Goal: Book appointment/travel/reservation

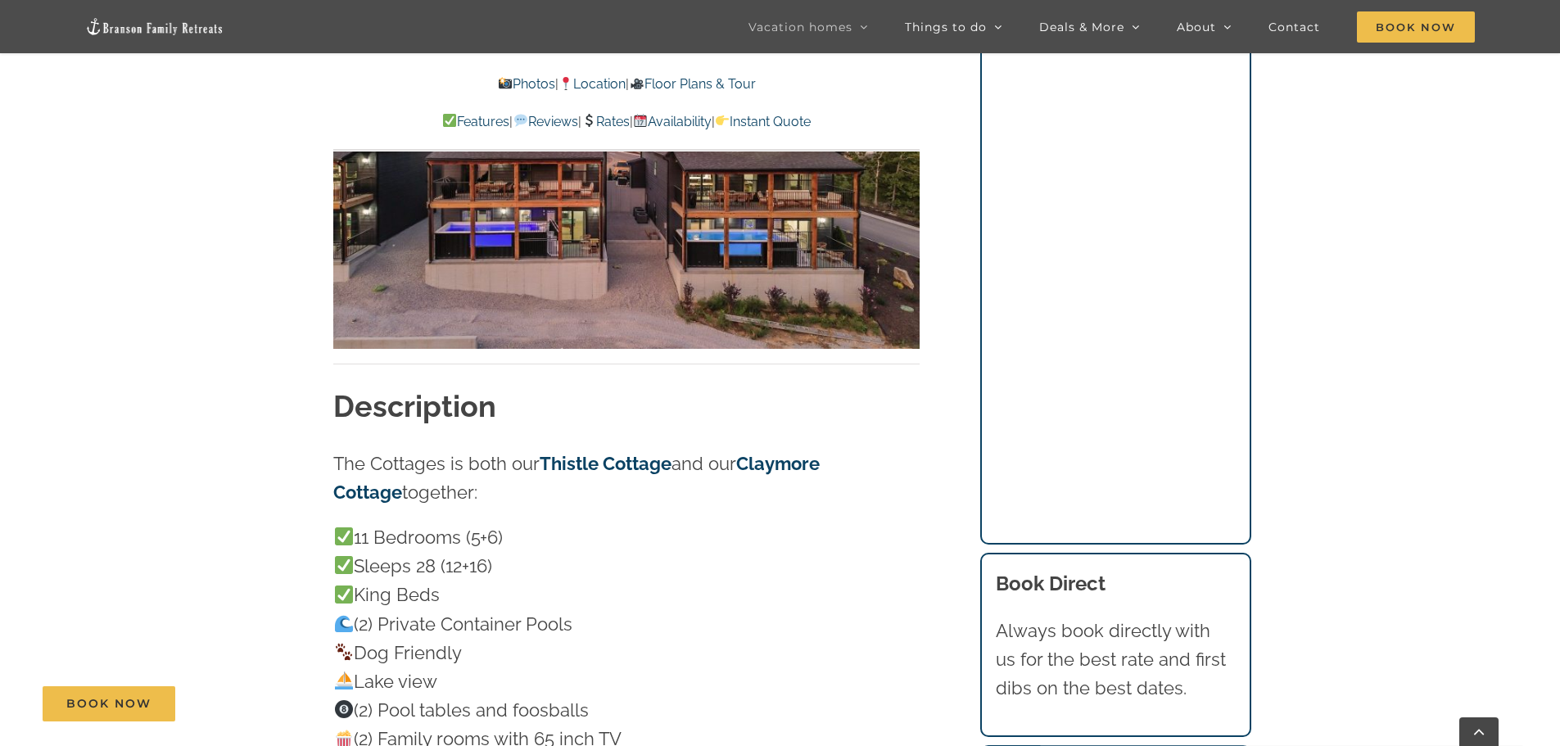
scroll to position [1392, 0]
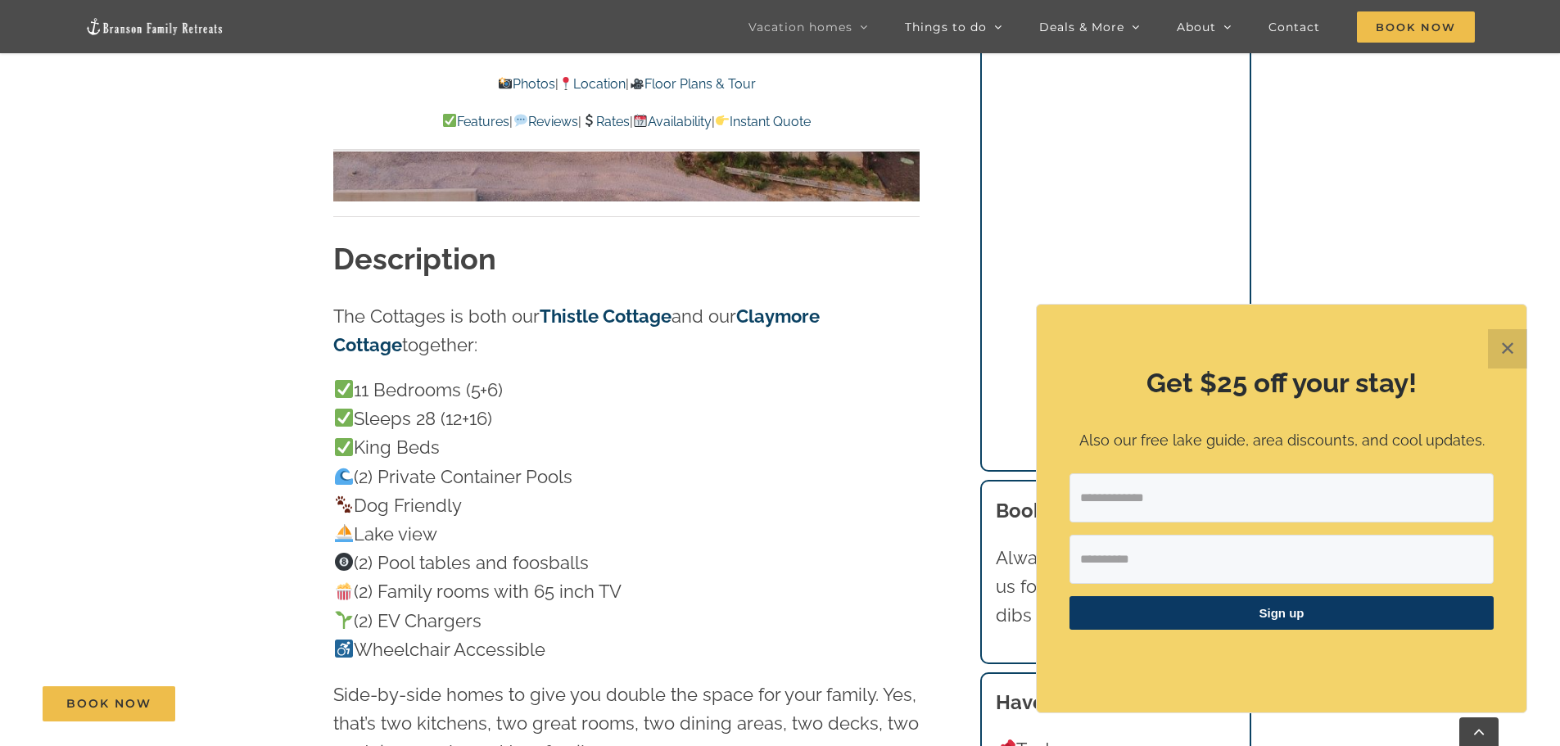
click at [1496, 355] on button "✕" at bounding box center [1507, 348] width 39 height 39
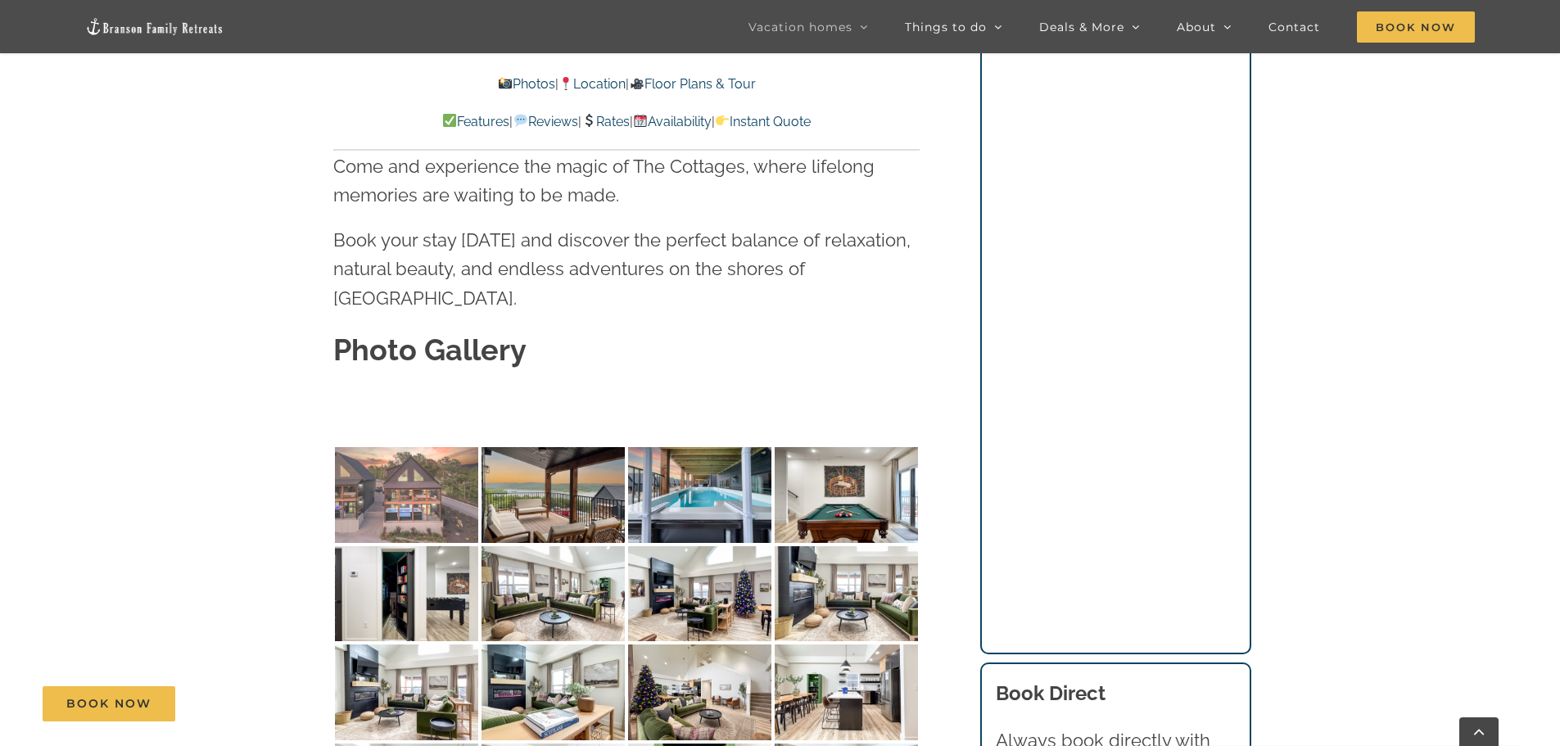
scroll to position [4913, 0]
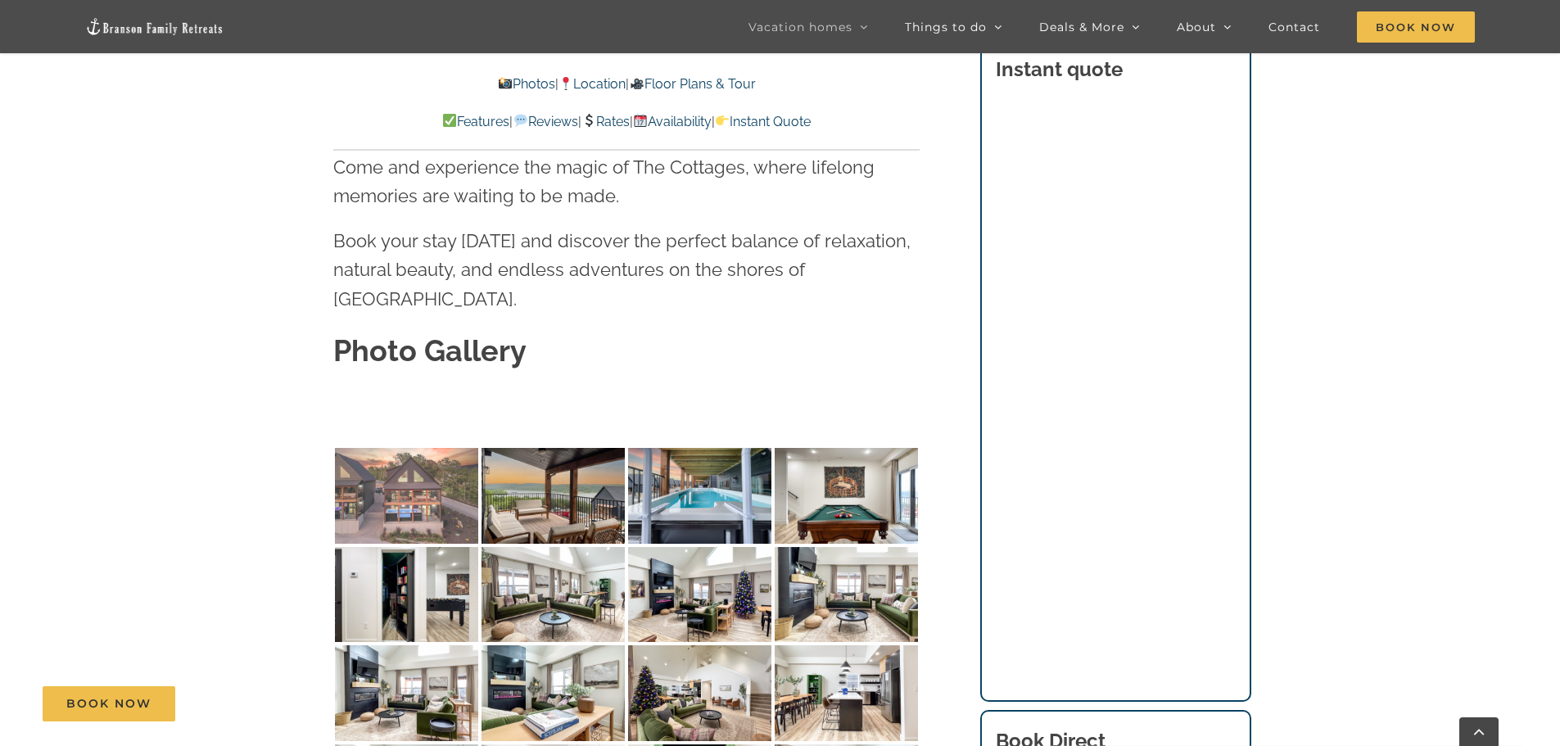
click at [417, 448] on img at bounding box center [406, 496] width 143 height 96
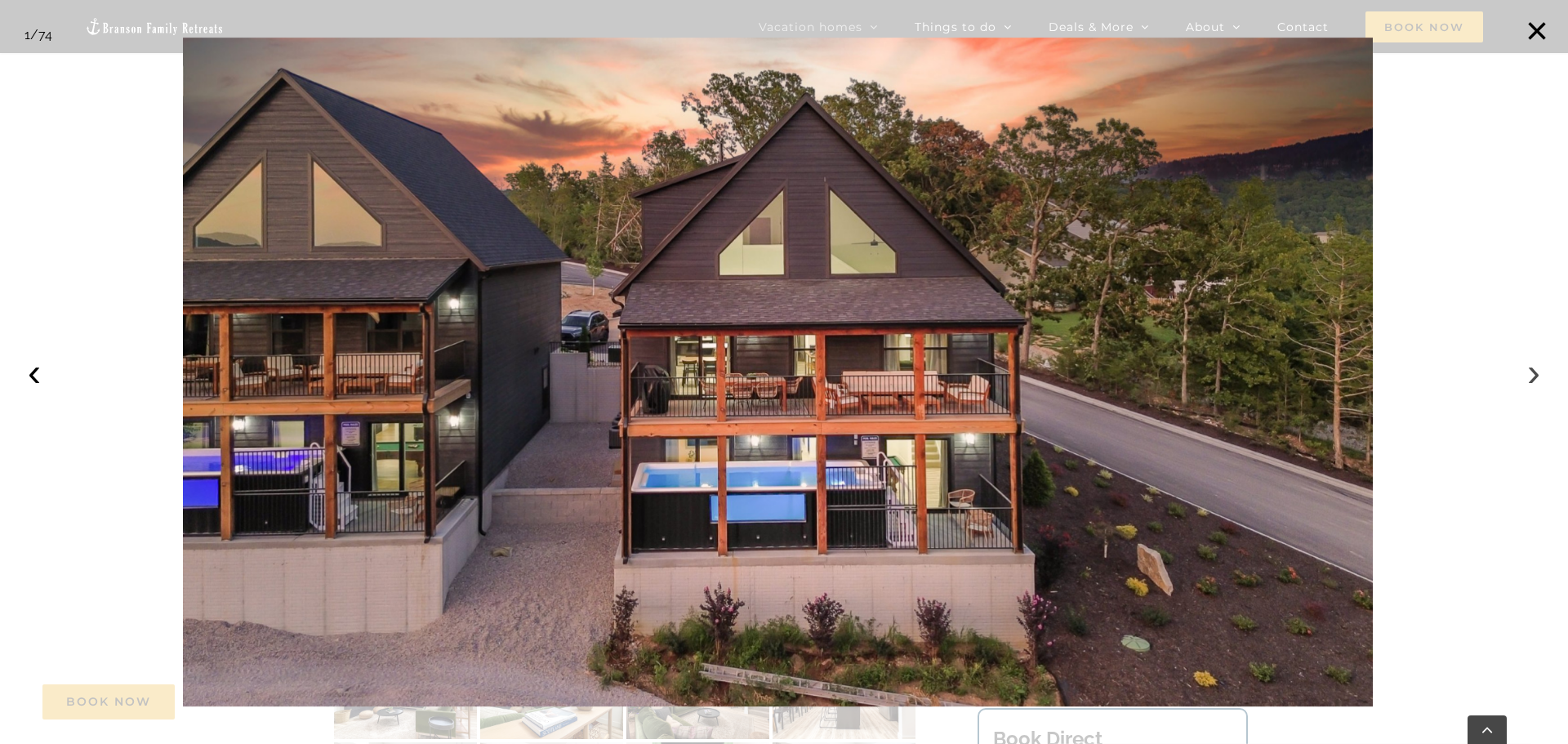
click at [1540, 374] on button "›" at bounding box center [1534, 372] width 36 height 36
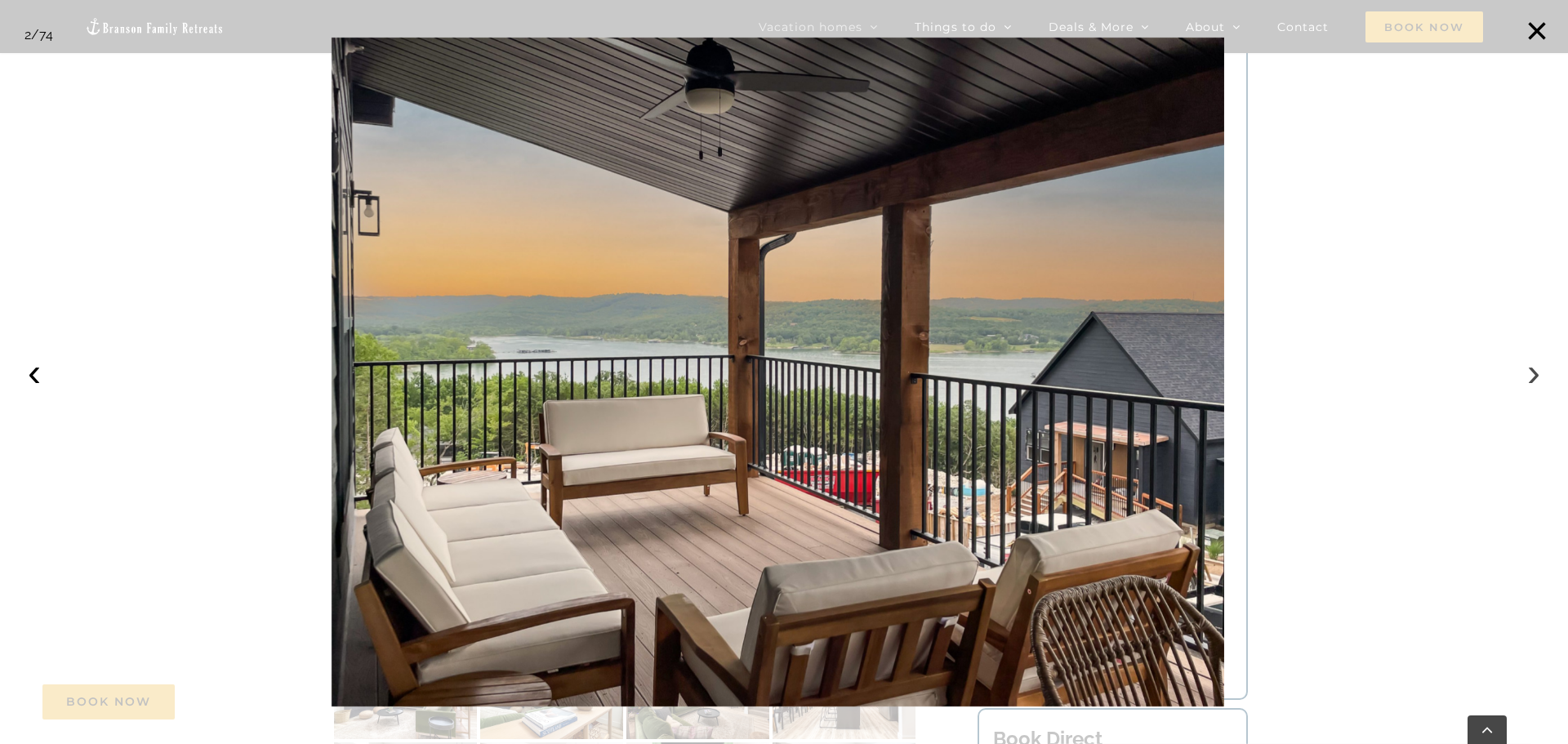
click at [1540, 374] on button "›" at bounding box center [1534, 372] width 36 height 36
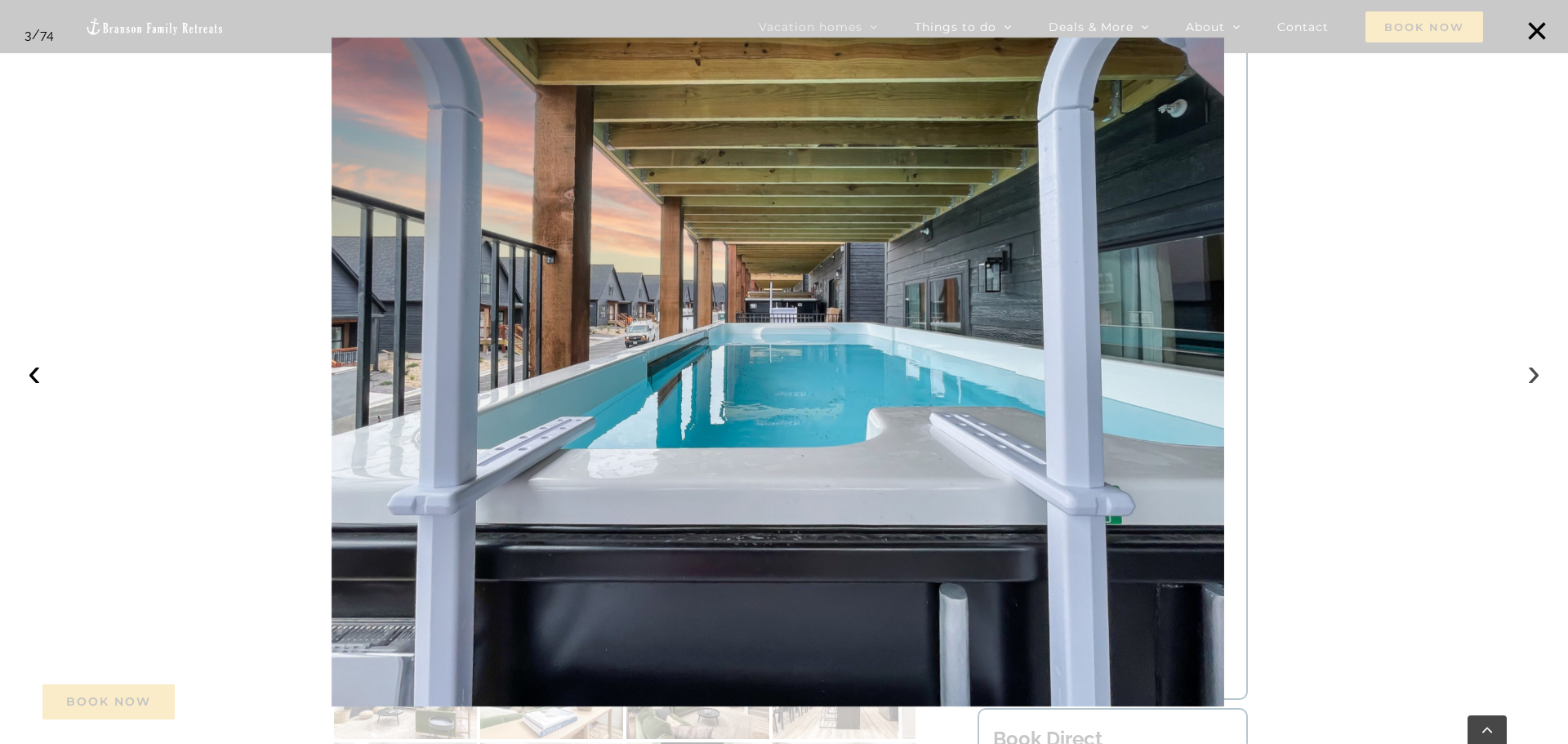
click at [1540, 374] on button "›" at bounding box center [1534, 372] width 36 height 36
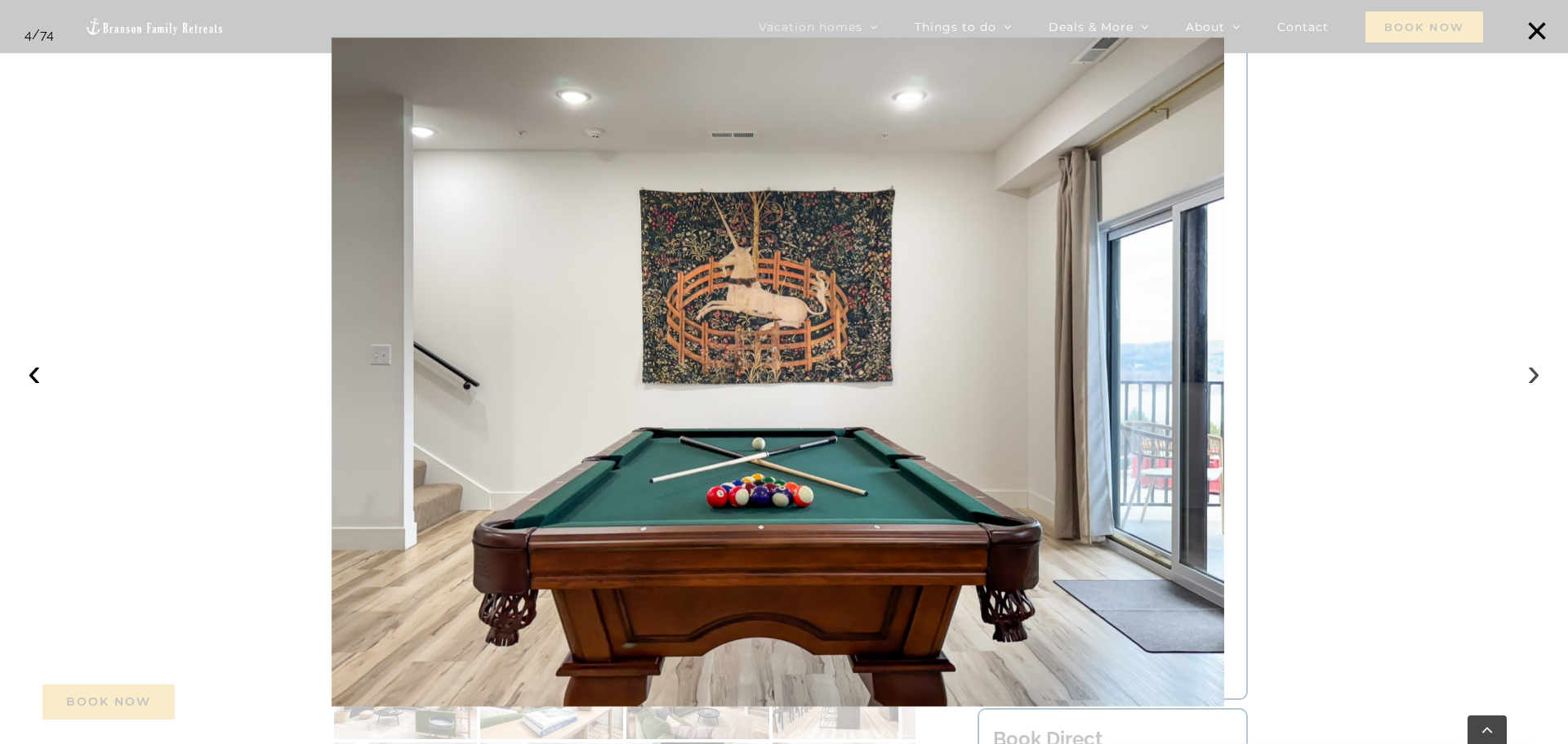
click at [1540, 374] on button "›" at bounding box center [1534, 372] width 36 height 36
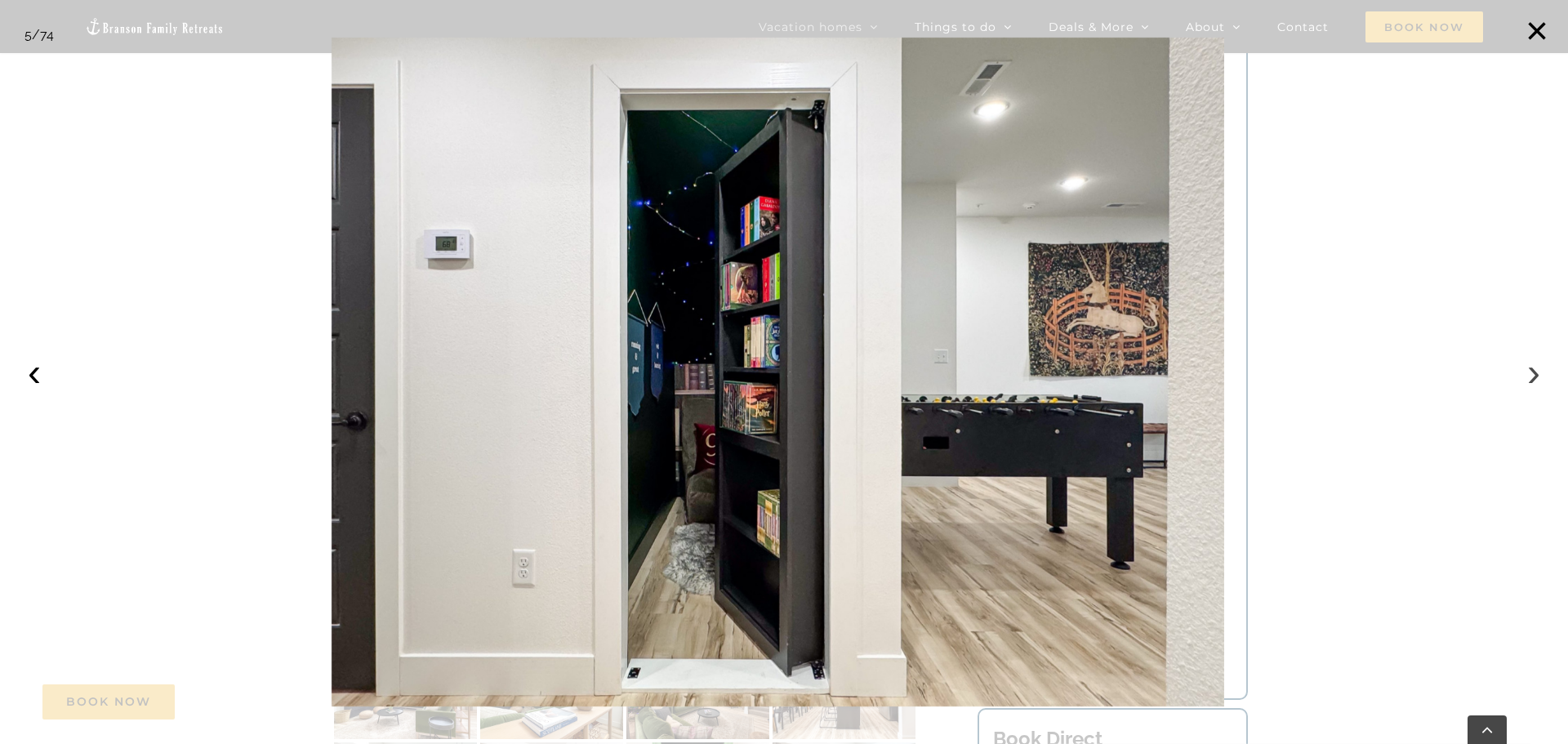
click at [1540, 374] on button "›" at bounding box center [1534, 372] width 36 height 36
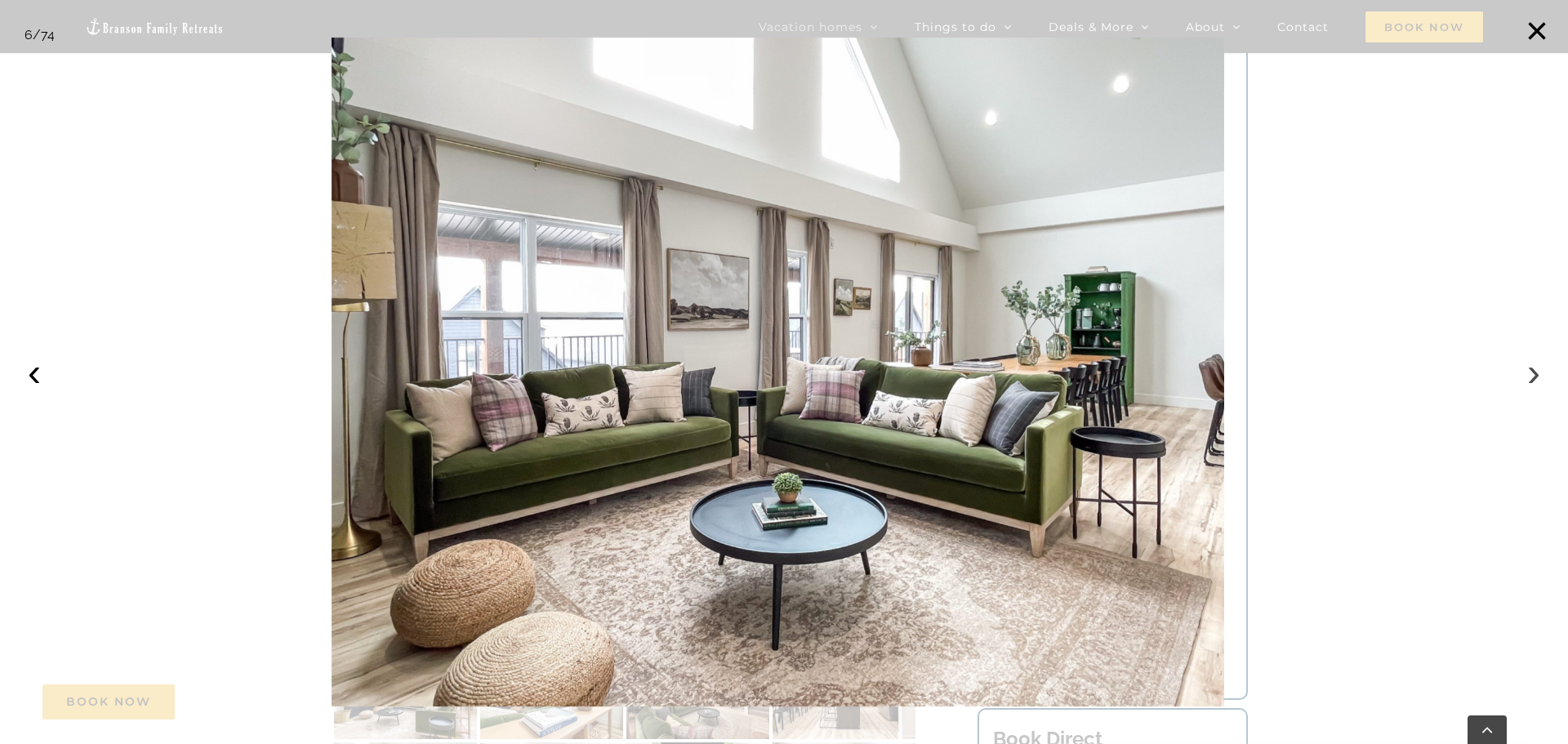
click at [1540, 374] on button "›" at bounding box center [1534, 372] width 36 height 36
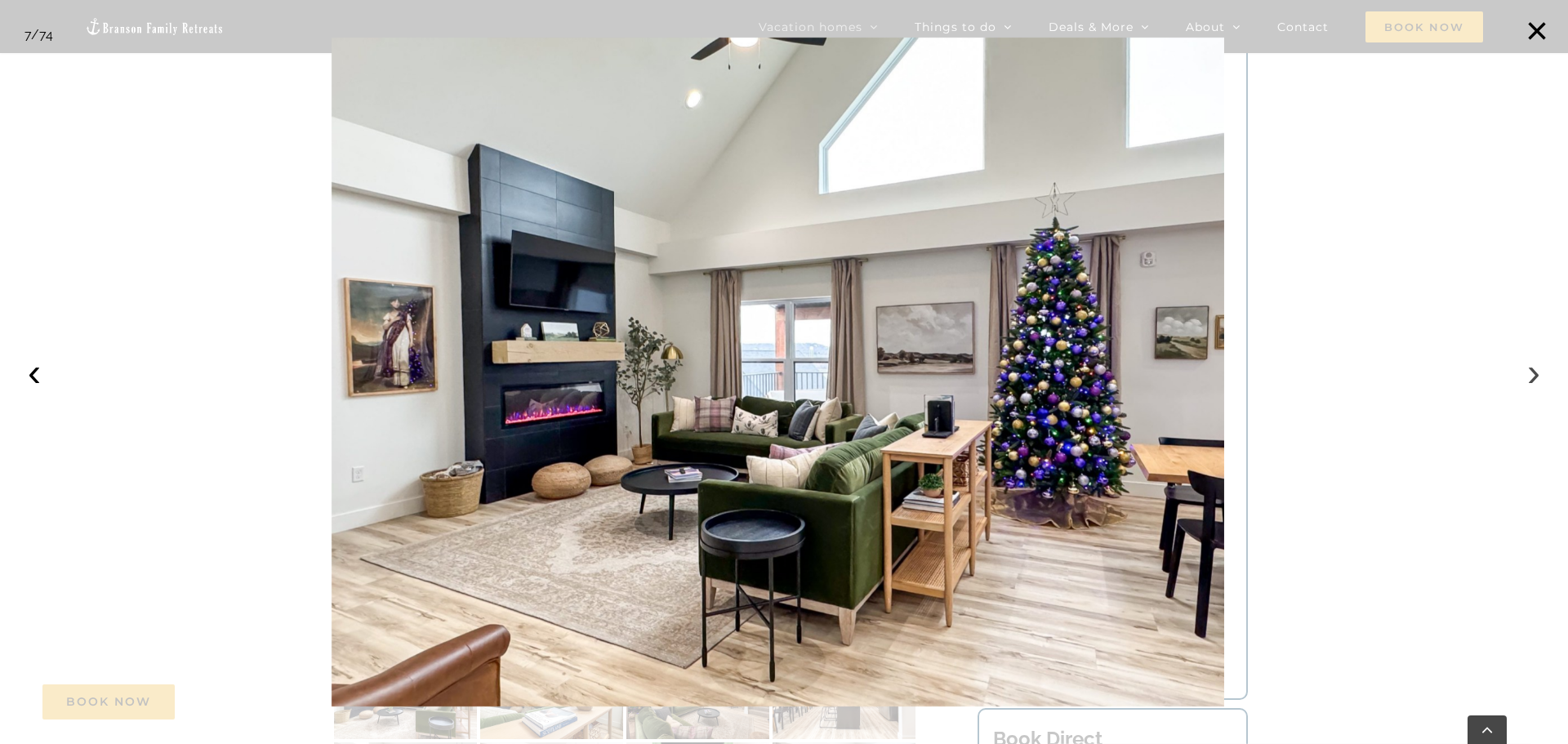
click at [1540, 374] on button "›" at bounding box center [1534, 372] width 36 height 36
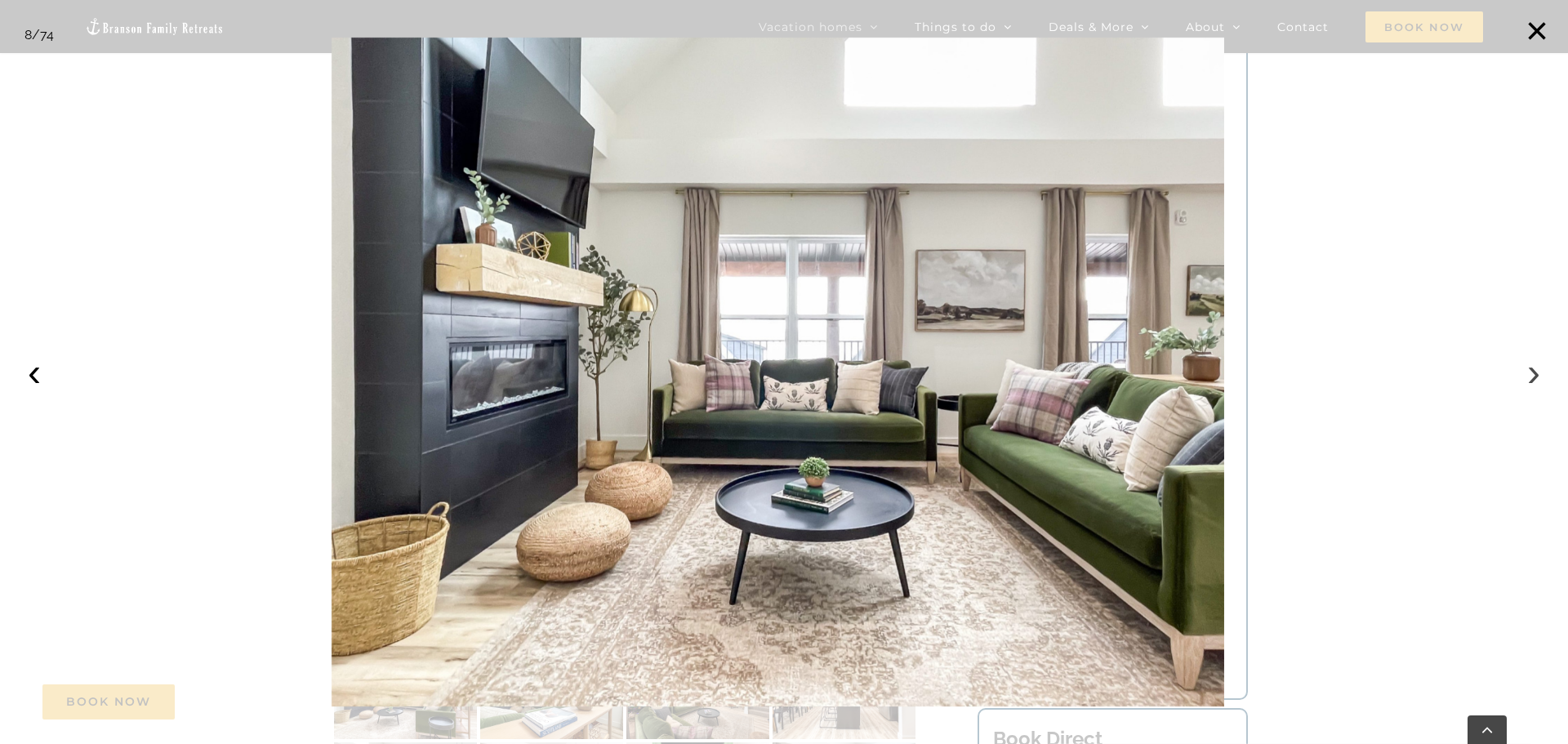
click at [1540, 374] on button "›" at bounding box center [1534, 372] width 36 height 36
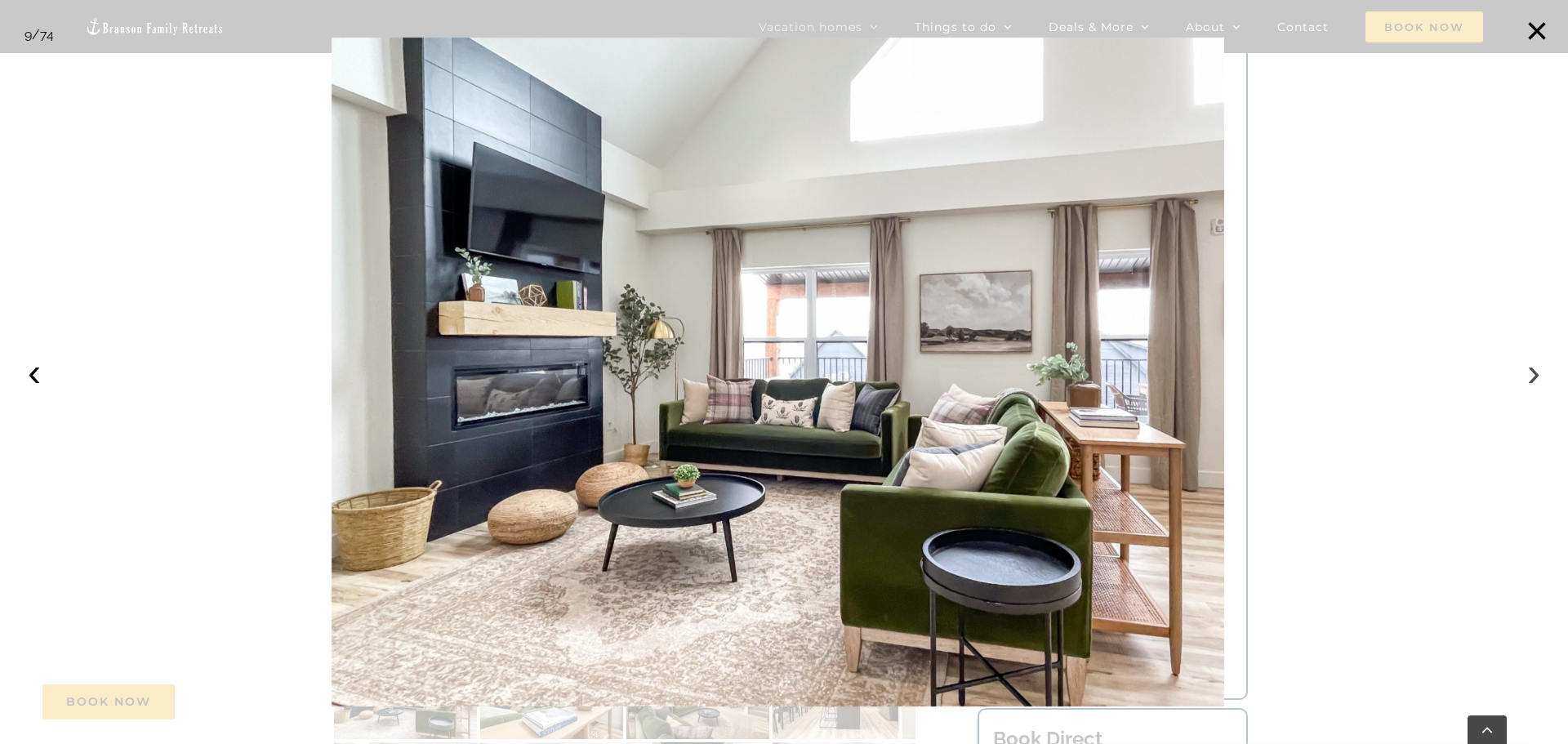
click at [1540, 374] on button "›" at bounding box center [1534, 372] width 36 height 36
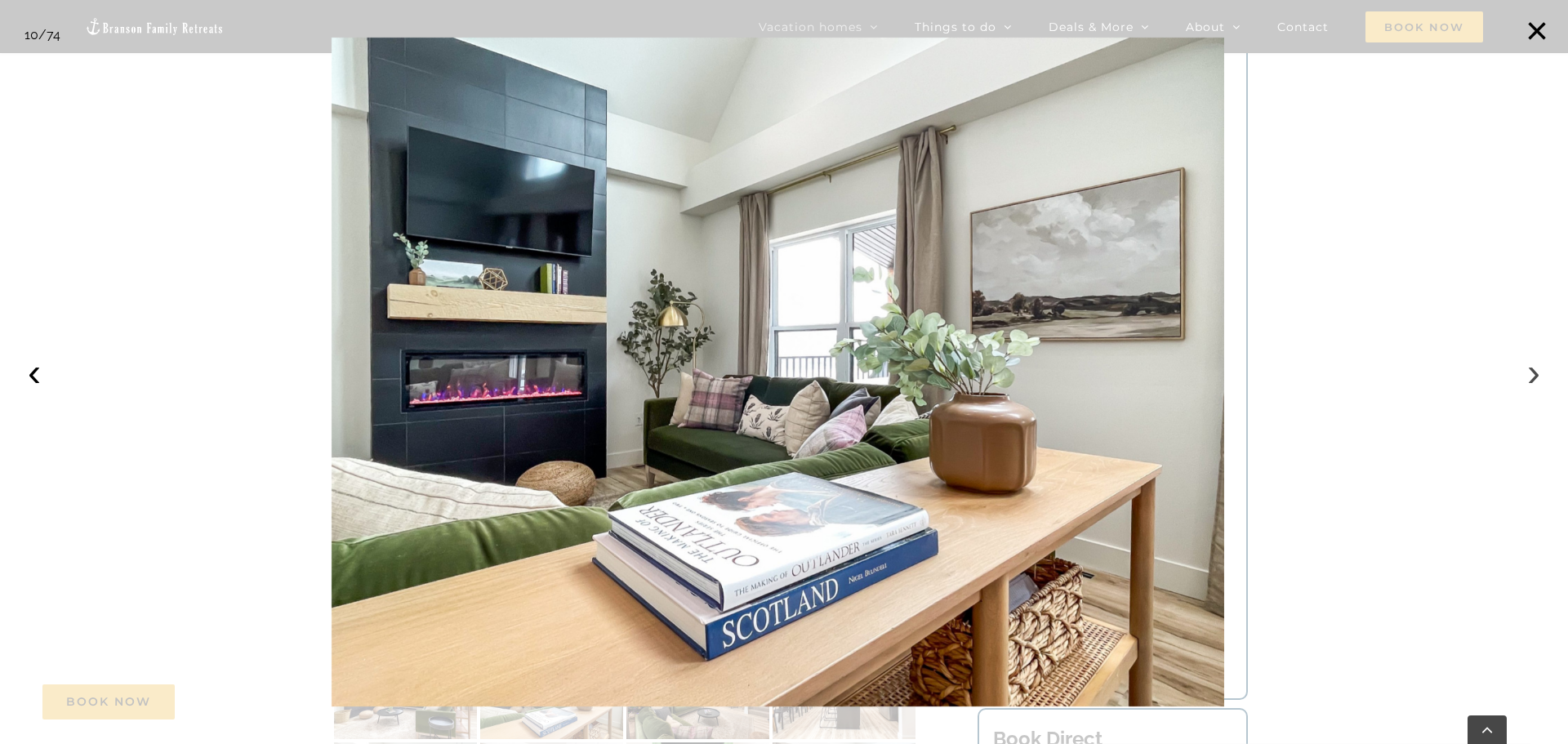
click at [1532, 368] on button "›" at bounding box center [1534, 372] width 36 height 36
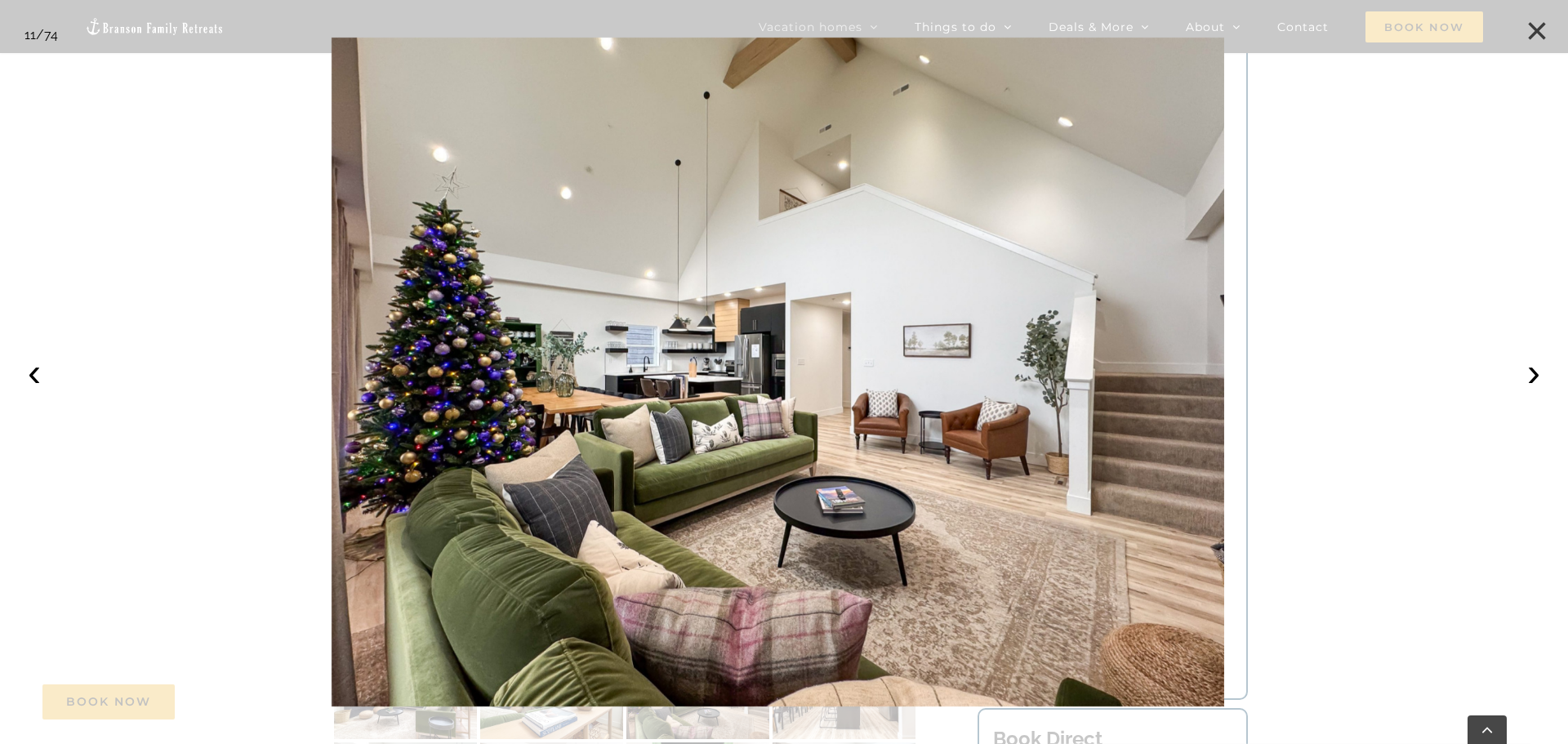
click at [1535, 31] on button "×" at bounding box center [1537, 31] width 36 height 36
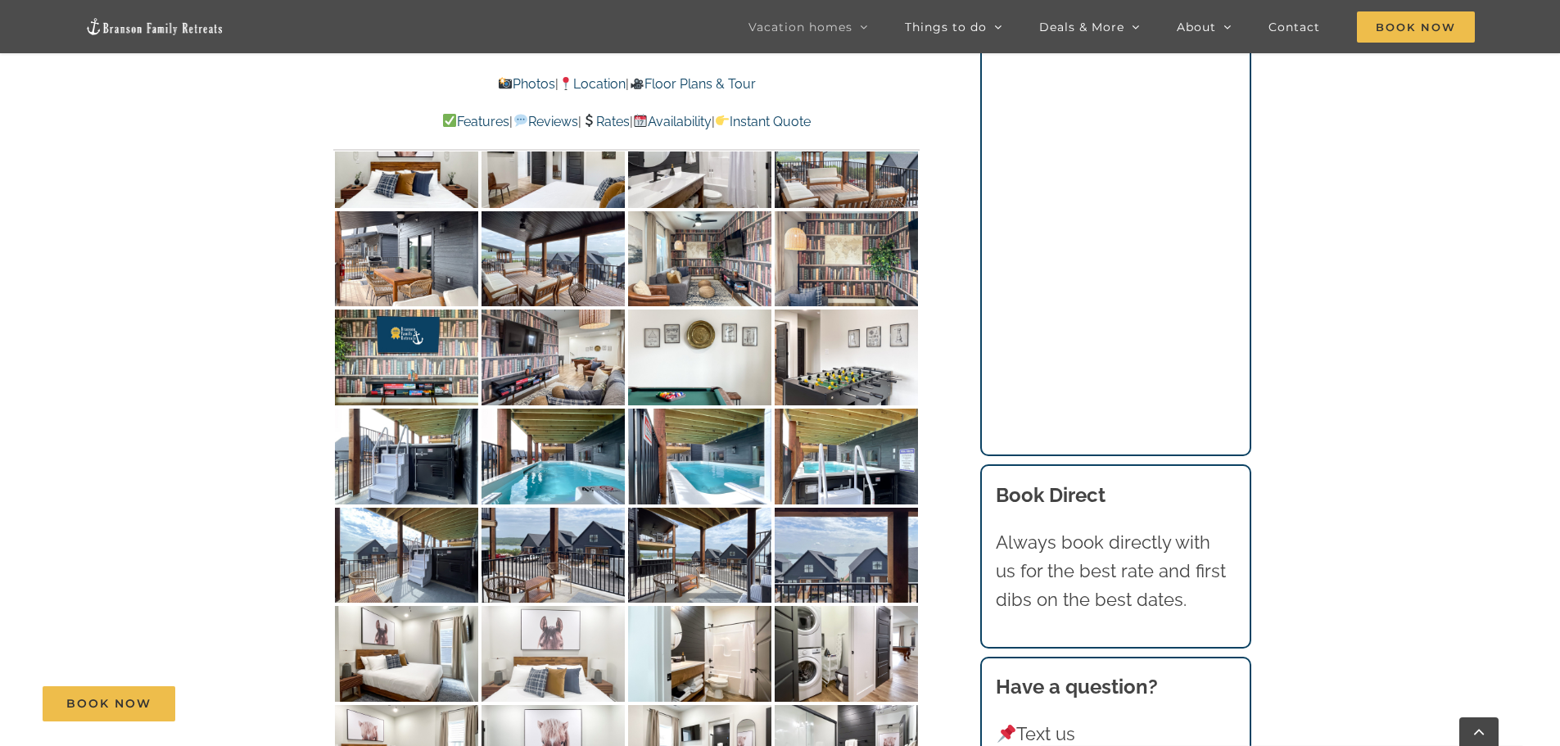
scroll to position [8106, 0]
